Goal: Check status: Check status

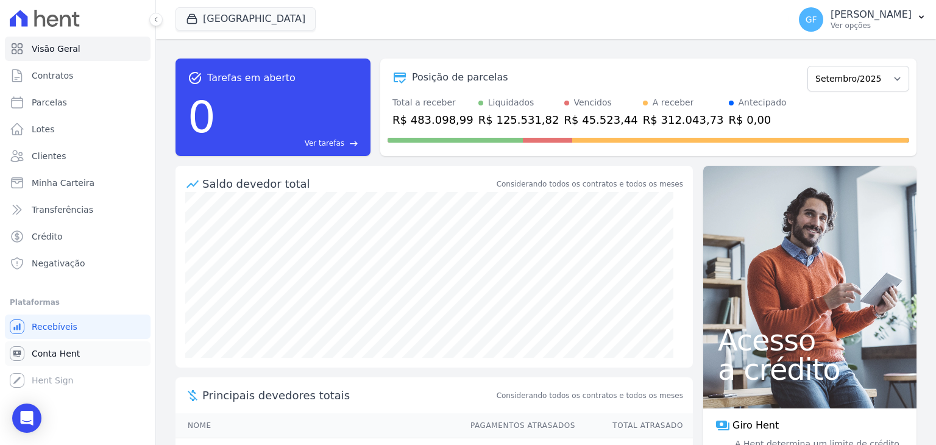
click at [58, 360] on link "Conta Hent" at bounding box center [78, 353] width 146 height 24
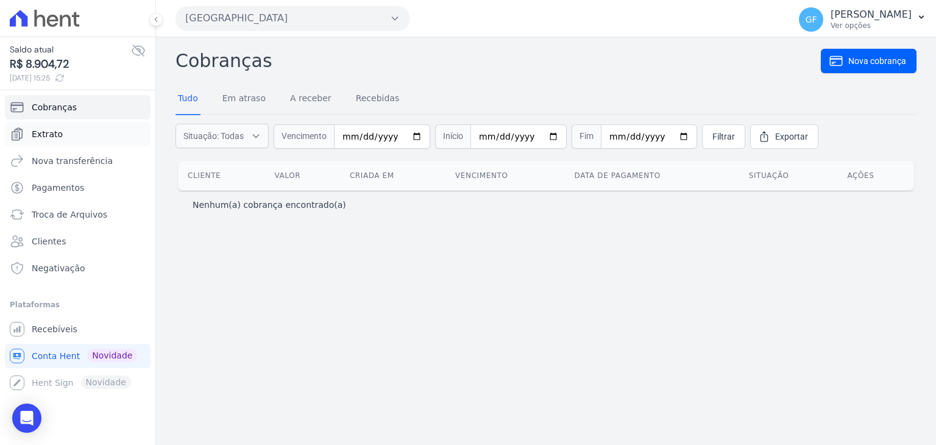
click at [50, 132] on span "Extrato" at bounding box center [47, 134] width 31 height 12
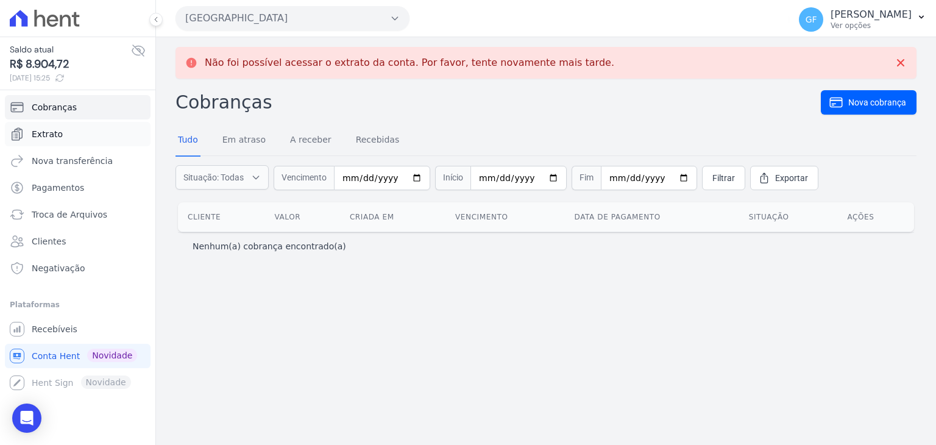
click at [53, 131] on span "Extrato" at bounding box center [47, 134] width 31 height 12
click at [52, 135] on span "Extrato" at bounding box center [47, 134] width 31 height 12
click at [318, 63] on p "Não foi possível acessar o extrato da conta. Por favor, tente novamente mais ta…" at bounding box center [410, 63] width 410 height 12
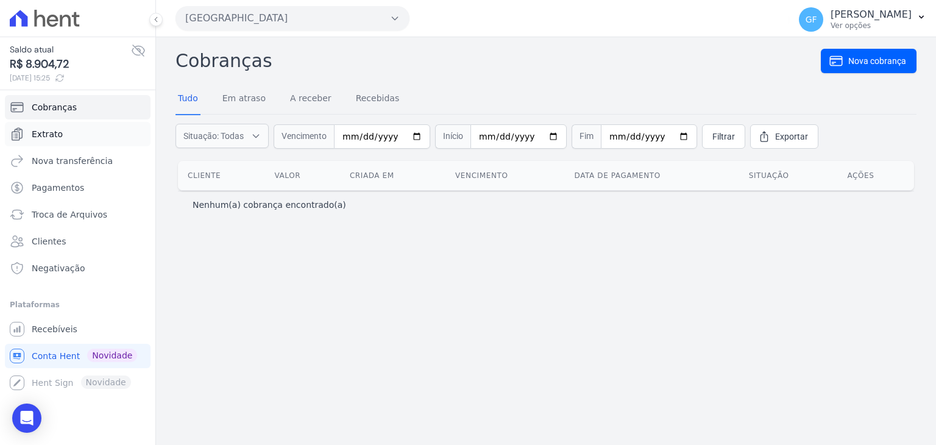
click at [41, 137] on span "Extrato" at bounding box center [47, 134] width 31 height 12
